Goal: Information Seeking & Learning: Learn about a topic

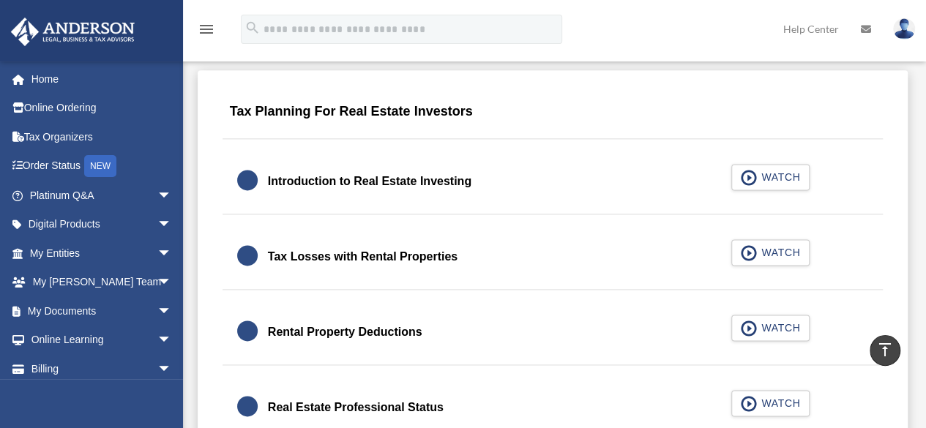
scroll to position [894, 0]
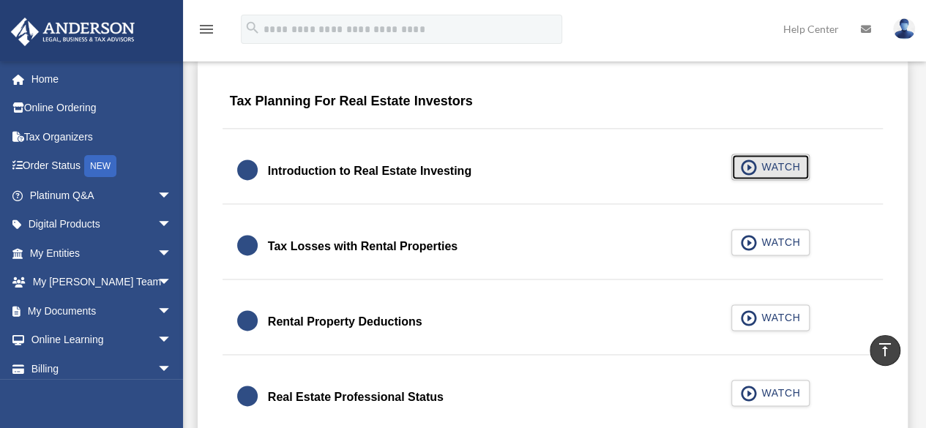
click at [749, 170] on span "button" at bounding box center [749, 168] width 17 height 16
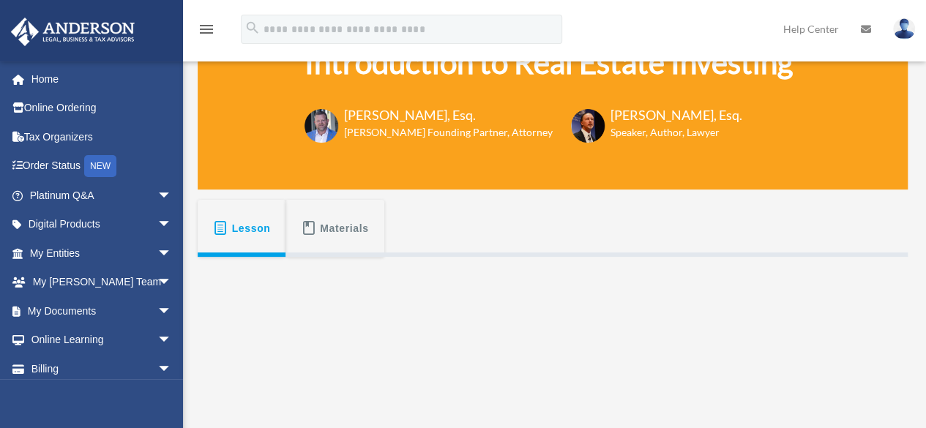
scroll to position [111, 0]
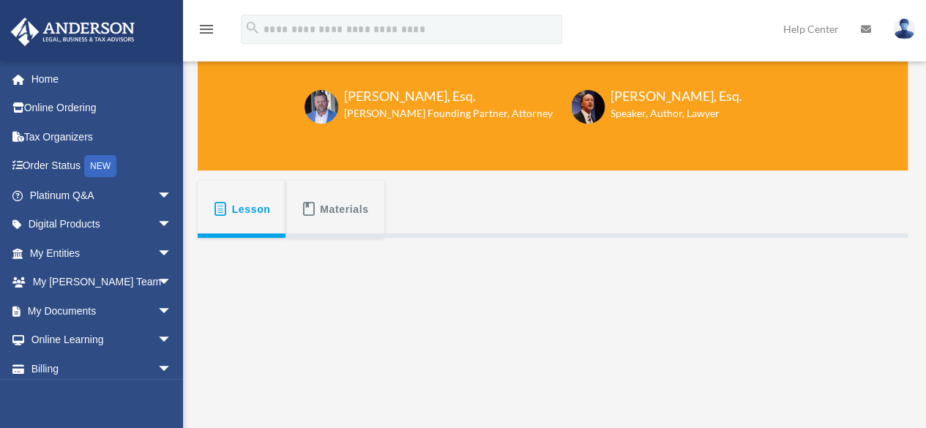
click at [331, 214] on span "Materials" at bounding box center [344, 209] width 49 height 26
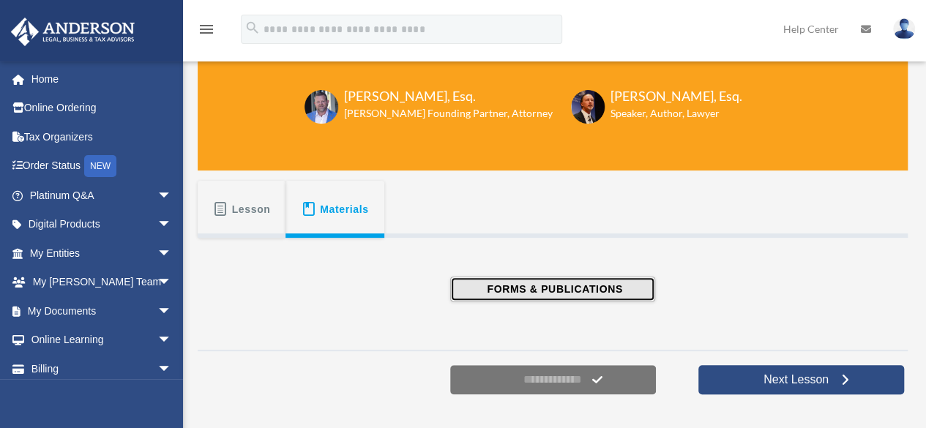
click at [585, 285] on span "FORMS & PUBLICATIONS" at bounding box center [552, 289] width 140 height 15
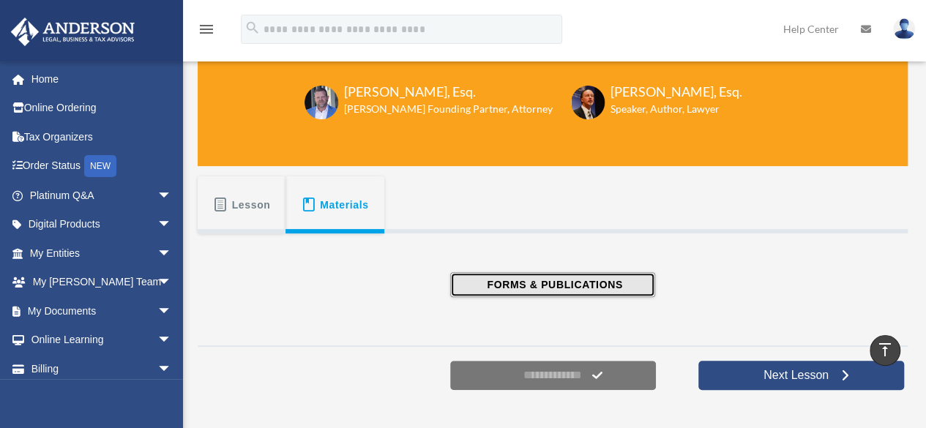
scroll to position [107, 0]
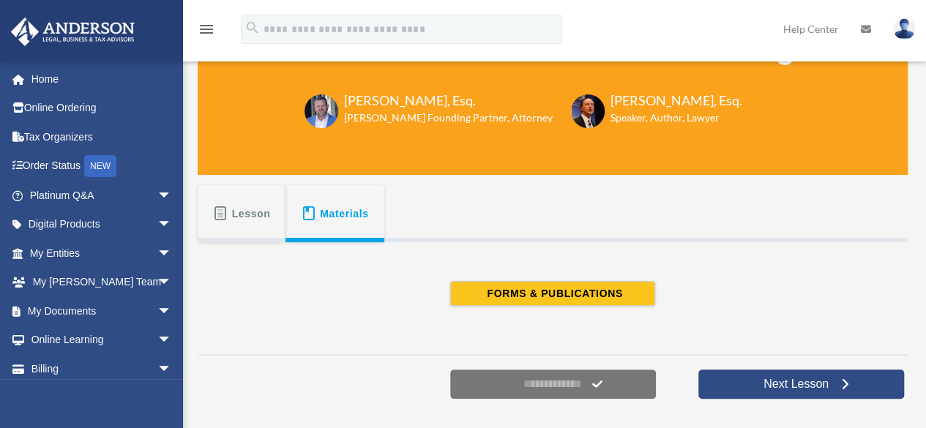
click at [245, 218] on span "Lesson" at bounding box center [251, 214] width 39 height 26
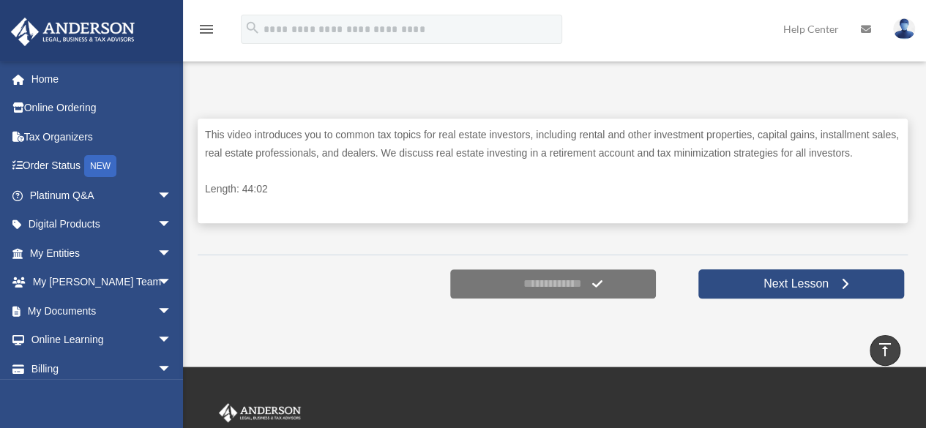
scroll to position [659, 0]
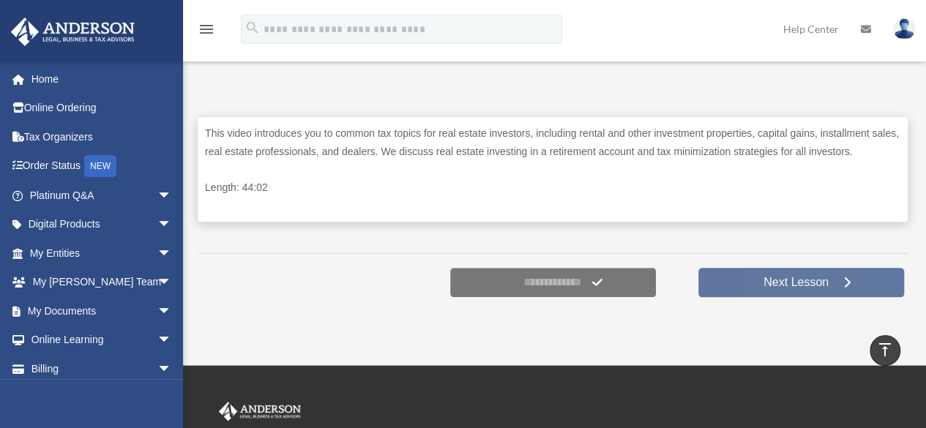
click at [823, 280] on span "Next Lesson" at bounding box center [796, 282] width 89 height 15
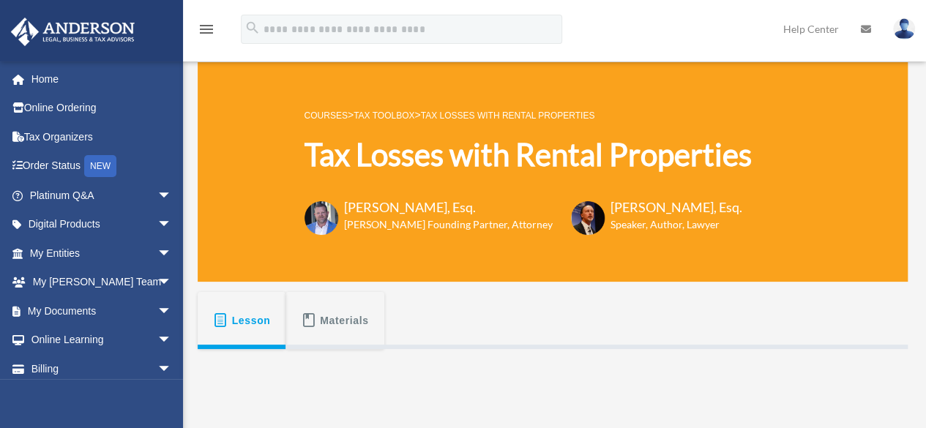
click at [248, 329] on span "Lesson" at bounding box center [251, 320] width 39 height 26
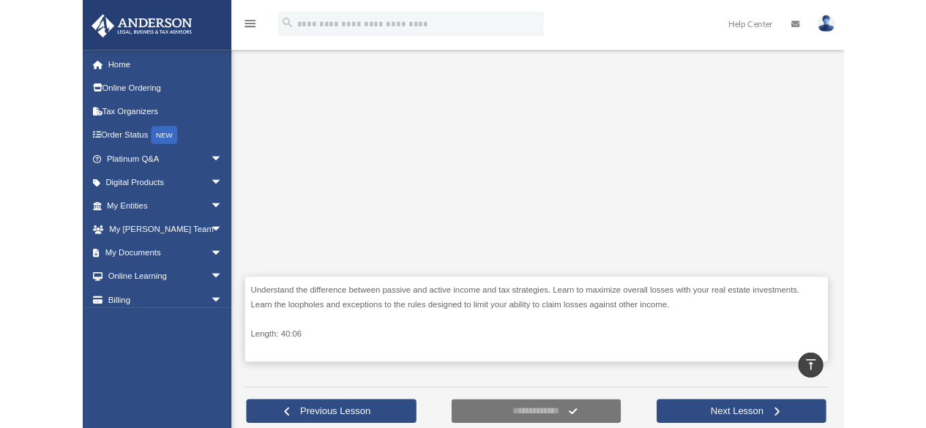
scroll to position [439, 0]
